Goal: Information Seeking & Learning: Learn about a topic

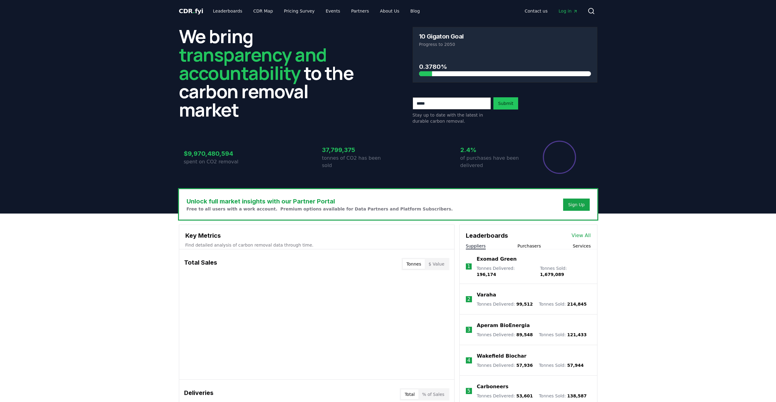
scroll to position [92, 0]
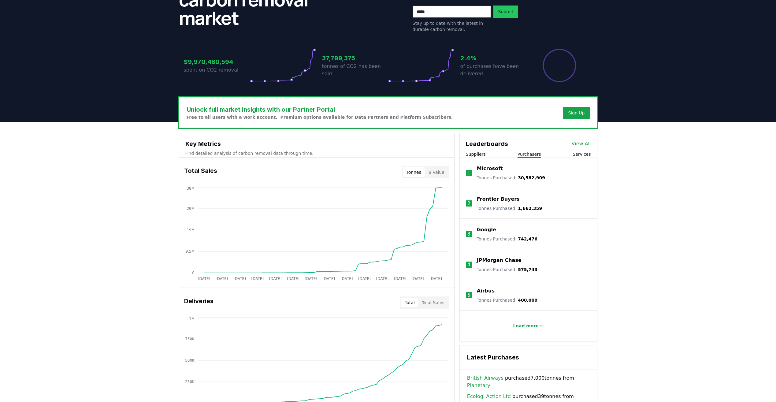
click at [530, 152] on button "Purchasers" at bounding box center [529, 154] width 24 height 6
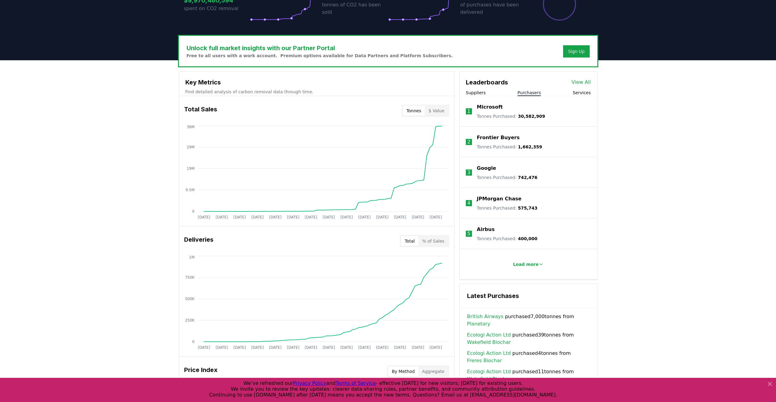
scroll to position [153, 0]
click at [532, 142] on div "Frontier Buyers Tonnes Purchased : 1,662,359" at bounding box center [509, 142] width 65 height 16
click at [497, 138] on p "Frontier Buyers" at bounding box center [498, 137] width 43 height 7
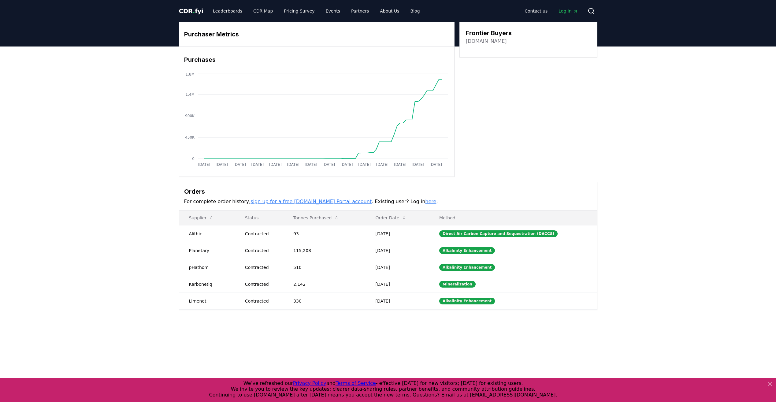
click at [314, 201] on link "sign up for a free [DOMAIN_NAME] Portal account" at bounding box center [310, 201] width 121 height 6
